Goal: Information Seeking & Learning: Learn about a topic

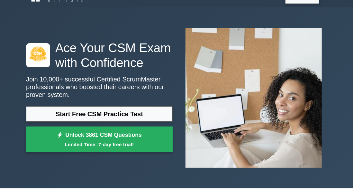
scroll to position [14, 0]
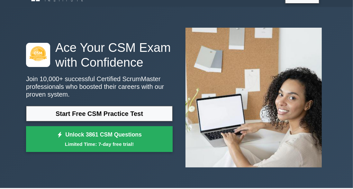
click at [47, 113] on link "Start Free CSM Practice Test" at bounding box center [99, 113] width 147 height 15
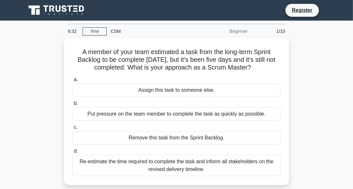
click at [251, 87] on div "Assign this task to someone else." at bounding box center [176, 90] width 208 height 14
click at [72, 82] on input "a. Assign this task to someone else." at bounding box center [72, 80] width 0 height 4
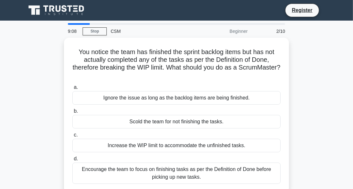
click at [241, 177] on div "Encourage the team to focus on finishing tasks as per the Definition of Done be…" at bounding box center [176, 172] width 208 height 21
click at [72, 161] on input "d. Encourage the team to focus on finishing tasks as per the Definition of Done…" at bounding box center [72, 159] width 0 height 4
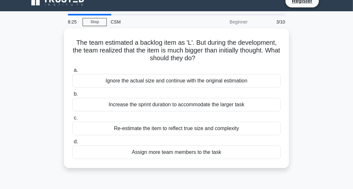
scroll to position [9, 0]
click at [119, 128] on div "Re-estimate the item to reflect true size and complexity" at bounding box center [176, 129] width 208 height 14
click at [72, 120] on input "c. Re-estimate the item to reflect true size and complexity" at bounding box center [72, 118] width 0 height 4
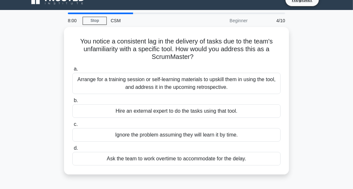
scroll to position [11, 0]
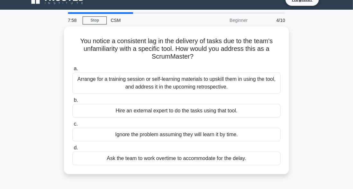
click at [159, 80] on div "Arrange for a training session or self-learning materials to upskill them in us…" at bounding box center [176, 82] width 208 height 21
click at [72, 71] on input "a. Arrange for a training session or self-learning materials to upskill them in…" at bounding box center [72, 69] width 0 height 4
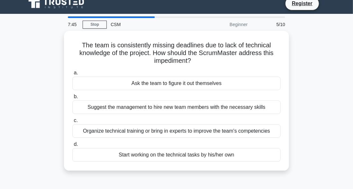
scroll to position [7, 0]
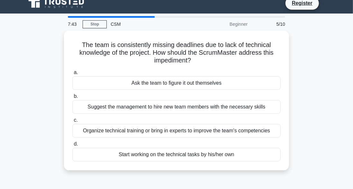
click at [82, 126] on div "Organize technical training or bring in experts to improve the team's competenc…" at bounding box center [176, 131] width 208 height 14
click at [72, 122] on input "c. Organize technical training or bring in experts to improve the team's compet…" at bounding box center [72, 120] width 0 height 4
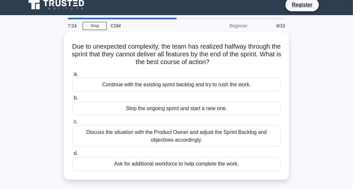
scroll to position [6, 0]
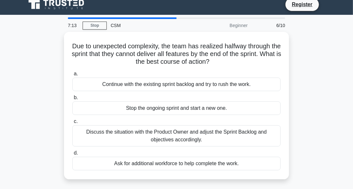
click at [85, 163] on div "Ask for additional workforce to help complete the work." at bounding box center [176, 164] width 208 height 14
click at [72, 155] on input "d. Ask for additional workforce to help complete the work." at bounding box center [72, 153] width 0 height 4
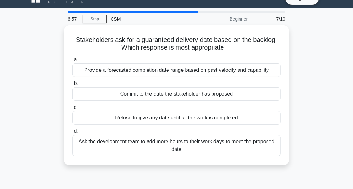
scroll to position [13, 0]
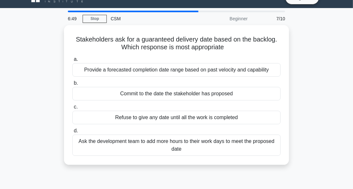
click at [74, 117] on div "Refuse to give any date until all the work is completed" at bounding box center [176, 118] width 208 height 14
click at [72, 109] on input "c. Refuse to give any date until all the work is completed" at bounding box center [72, 107] width 0 height 4
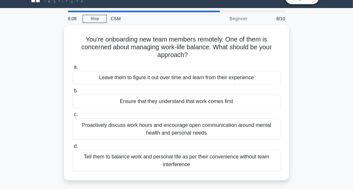
click at [73, 158] on div "Tell them to balance work and personal life as per their convenience without te…" at bounding box center [176, 160] width 208 height 21
click at [72, 148] on input "d. Tell them to balance work and personal life as per their convenience without…" at bounding box center [72, 146] width 0 height 4
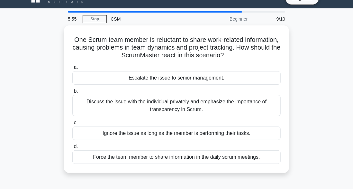
scroll to position [12, 0]
click at [84, 105] on div "Discuss the issue with the individual privately and emphasize the importance of…" at bounding box center [176, 105] width 208 height 21
click at [72, 93] on input "b. Discuss the issue with the individual privately and emphasize the importance…" at bounding box center [72, 91] width 0 height 4
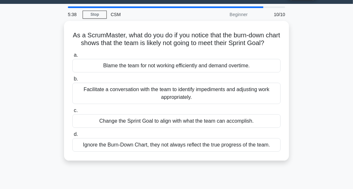
scroll to position [17, 0]
click at [83, 128] on div "Change the Sprint Goal to align with what the team can accomplish." at bounding box center [176, 121] width 208 height 14
click at [72, 113] on input "c. Change the Sprint Goal to align with what the team can accomplish." at bounding box center [72, 110] width 0 height 4
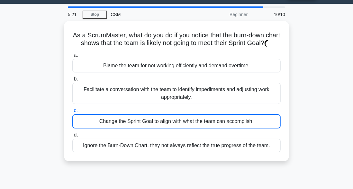
scroll to position [41, 0]
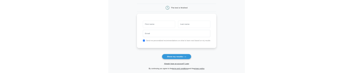
scroll to position [55, 0]
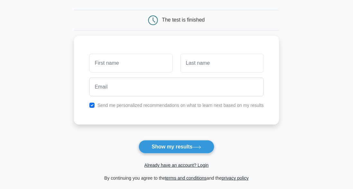
click at [100, 63] on input "text" at bounding box center [130, 63] width 83 height 19
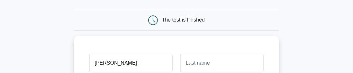
type input "[PERSON_NAME]"
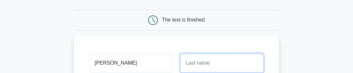
click at [245, 59] on input "text" at bounding box center [221, 63] width 83 height 19
type input "Godlimpi"
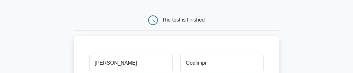
type input "s"
type input "Sithenkosigodlimpi@gmail.com"
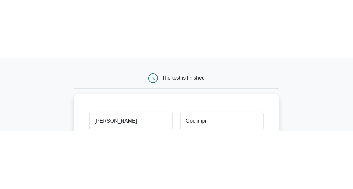
scroll to position [79, 0]
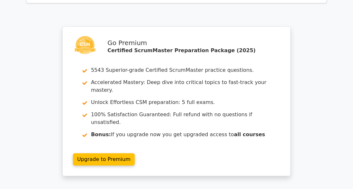
scroll to position [1017, 0]
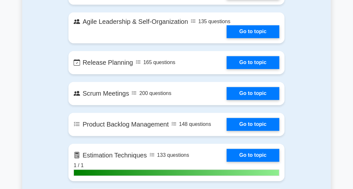
scroll to position [614, 0]
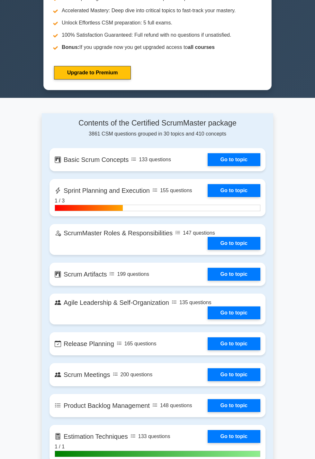
scroll to position [300, 0]
